Goal: Navigation & Orientation: Find specific page/section

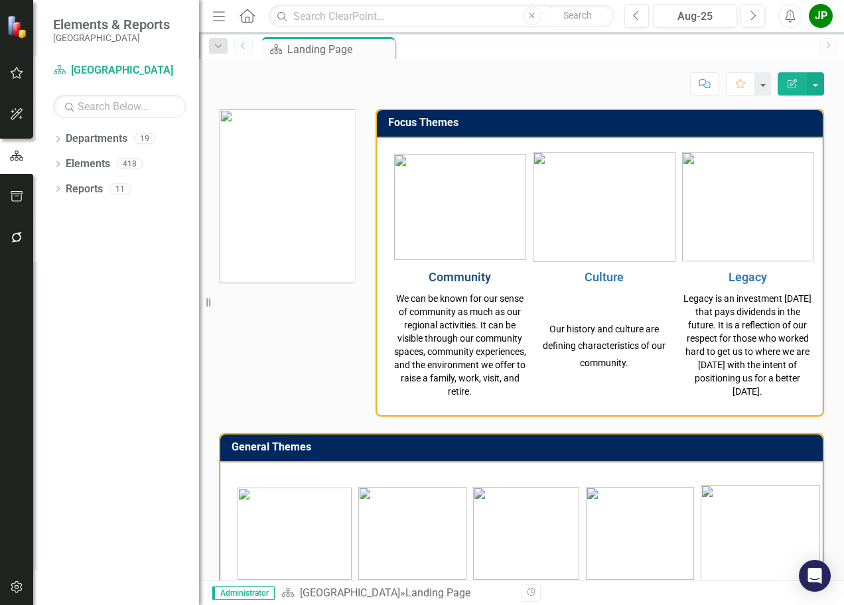
click at [470, 281] on link "Community" at bounding box center [460, 277] width 62 height 14
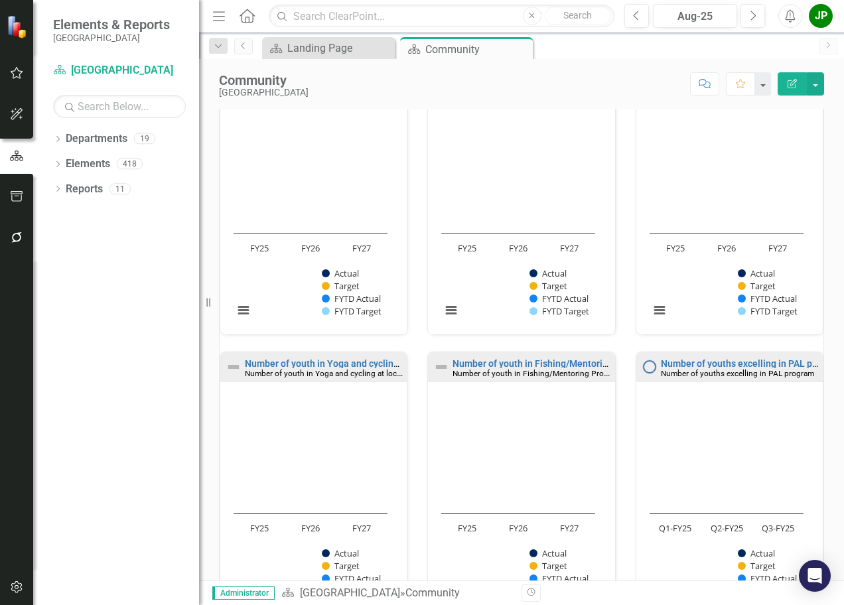
scroll to position [640, 0]
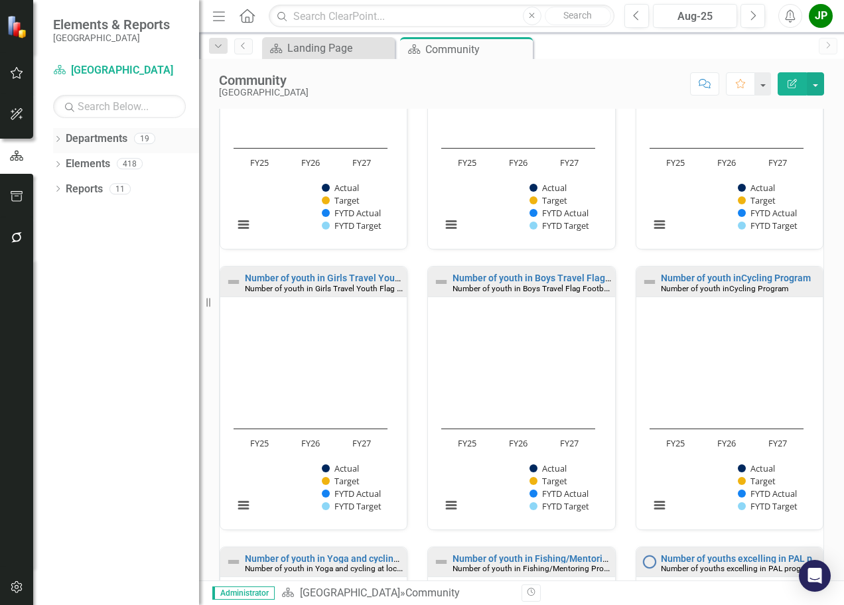
click at [97, 134] on link "Departments" at bounding box center [97, 138] width 62 height 15
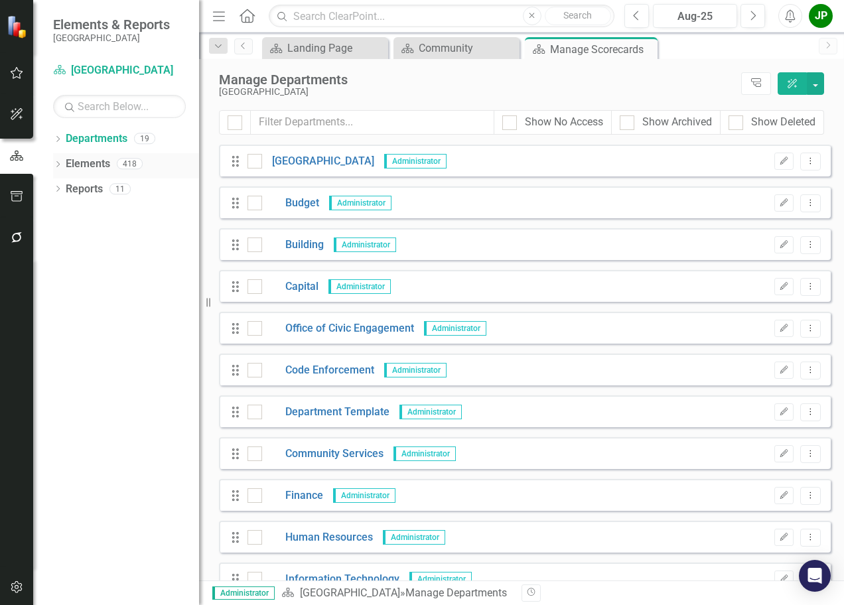
click at [97, 168] on link "Elements" at bounding box center [88, 164] width 44 height 15
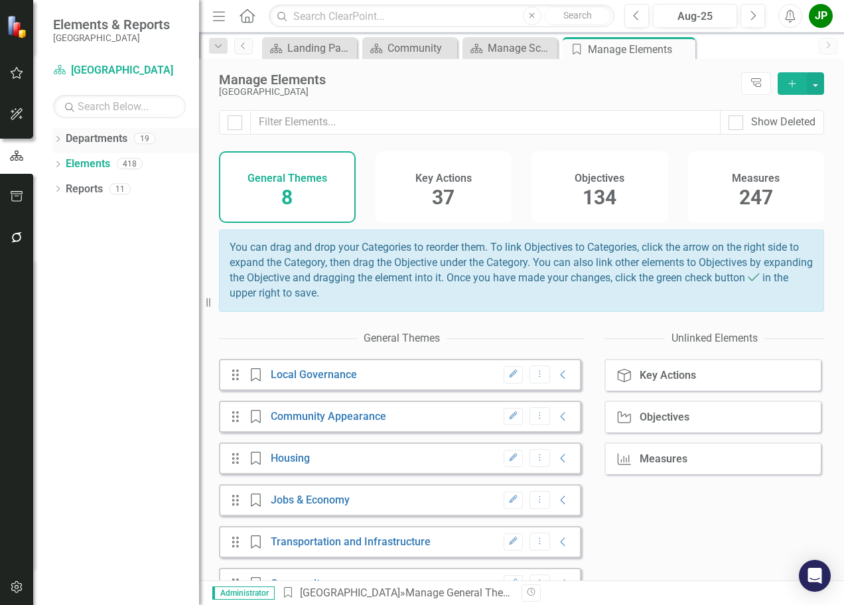
click at [90, 140] on link "Departments" at bounding box center [97, 138] width 62 height 15
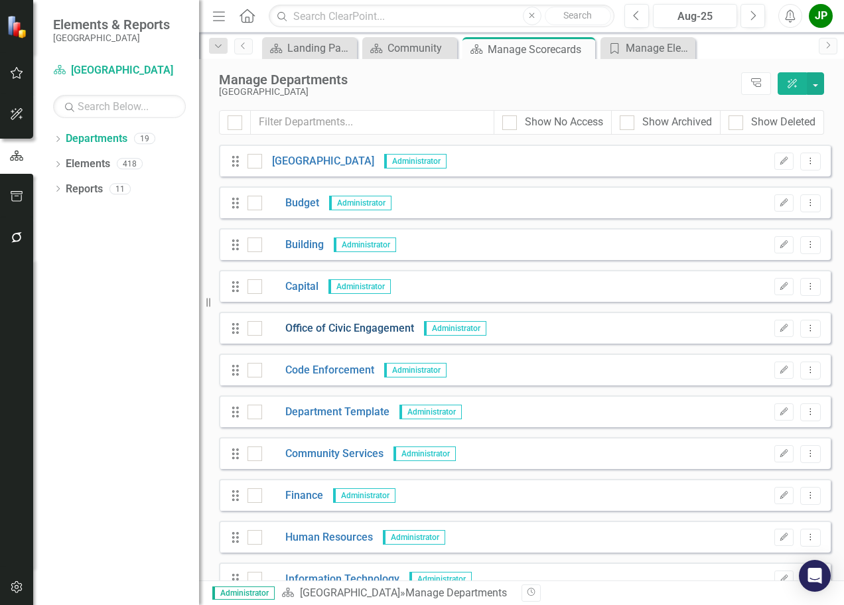
click at [324, 332] on link "Office of Civic Engagement" at bounding box center [338, 328] width 152 height 15
